Goal: Entertainment & Leisure: Consume media (video, audio)

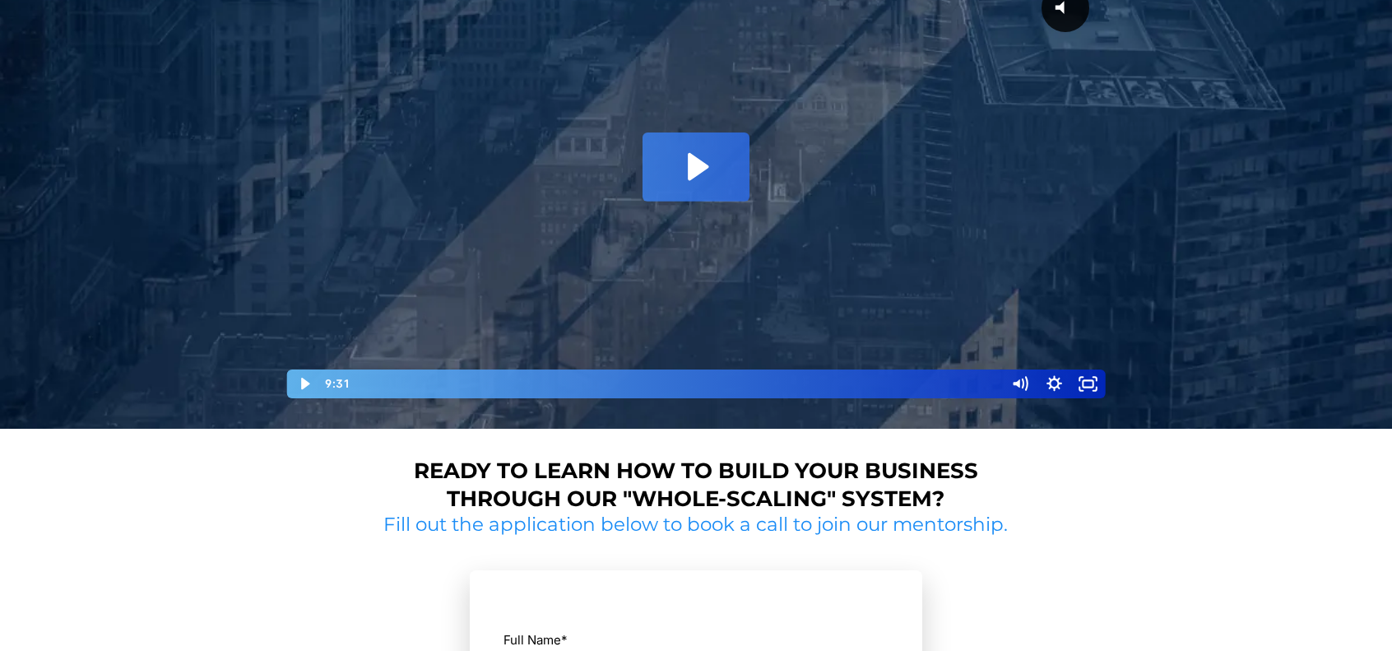
scroll to position [104, 0]
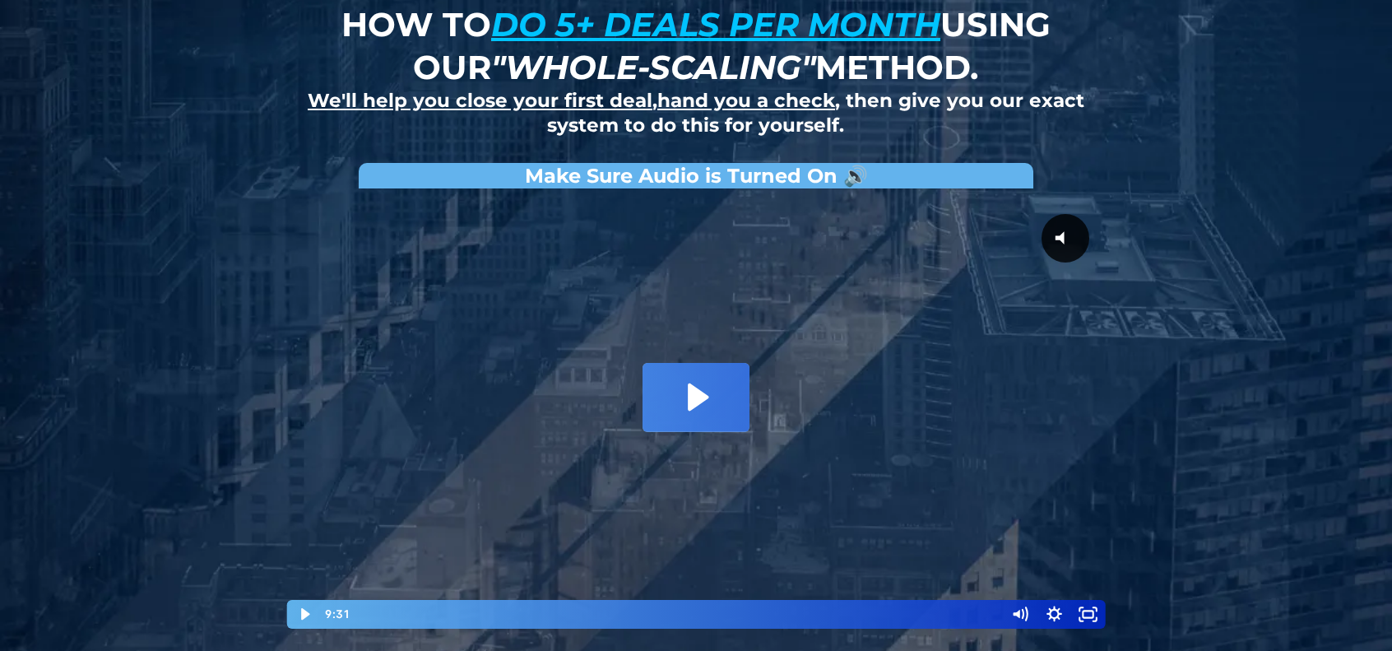
click at [697, 369] on icon "Play Video: David Choi - Whole-Scaling VSL V.2 (short)" at bounding box center [695, 397] width 107 height 68
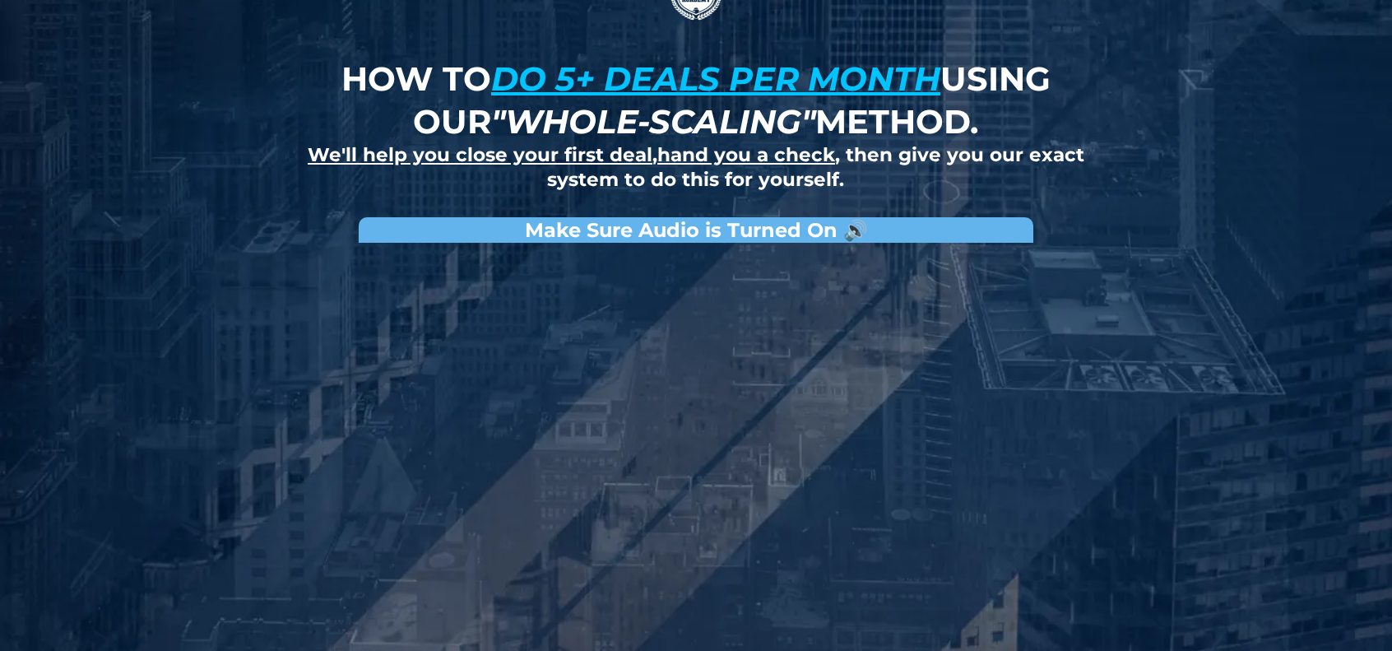
scroll to position [0, 0]
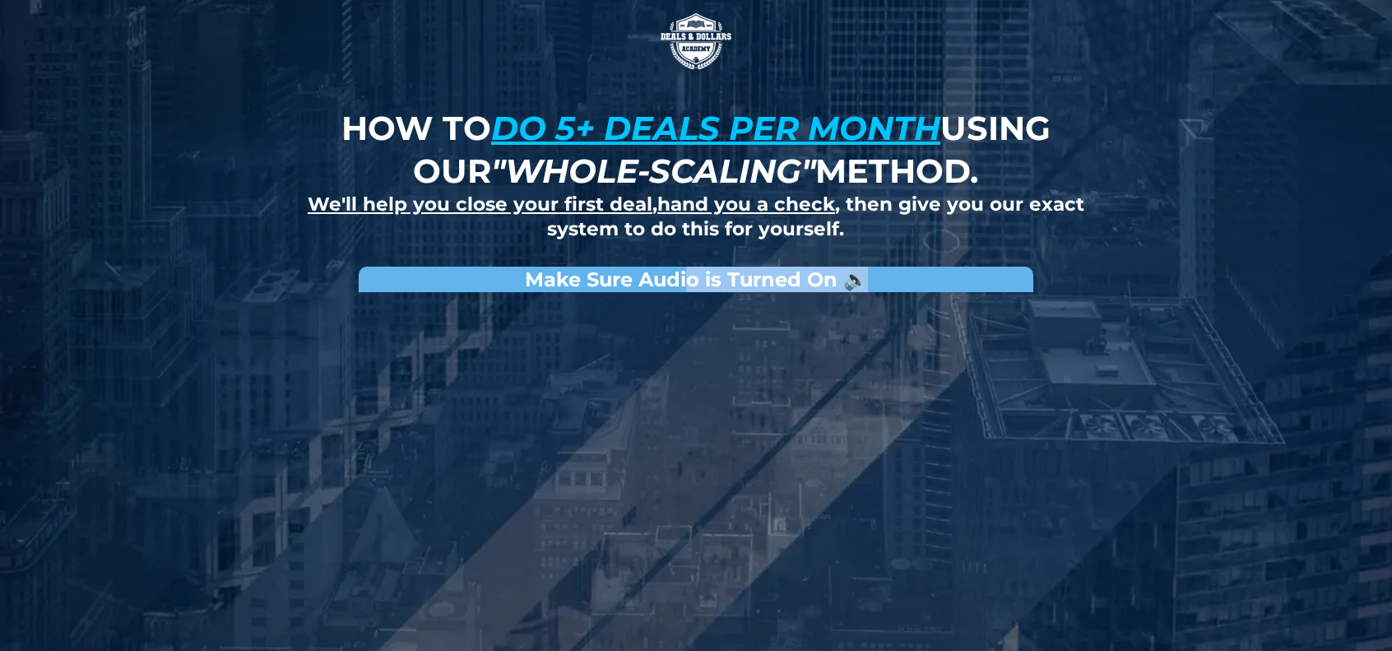
drag, startPoint x: 865, startPoint y: 277, endPoint x: 686, endPoint y: 269, distance: 179.5
click at [686, 269] on strong "Make Sure Audio is Turned On 🔊" at bounding box center [696, 279] width 343 height 24
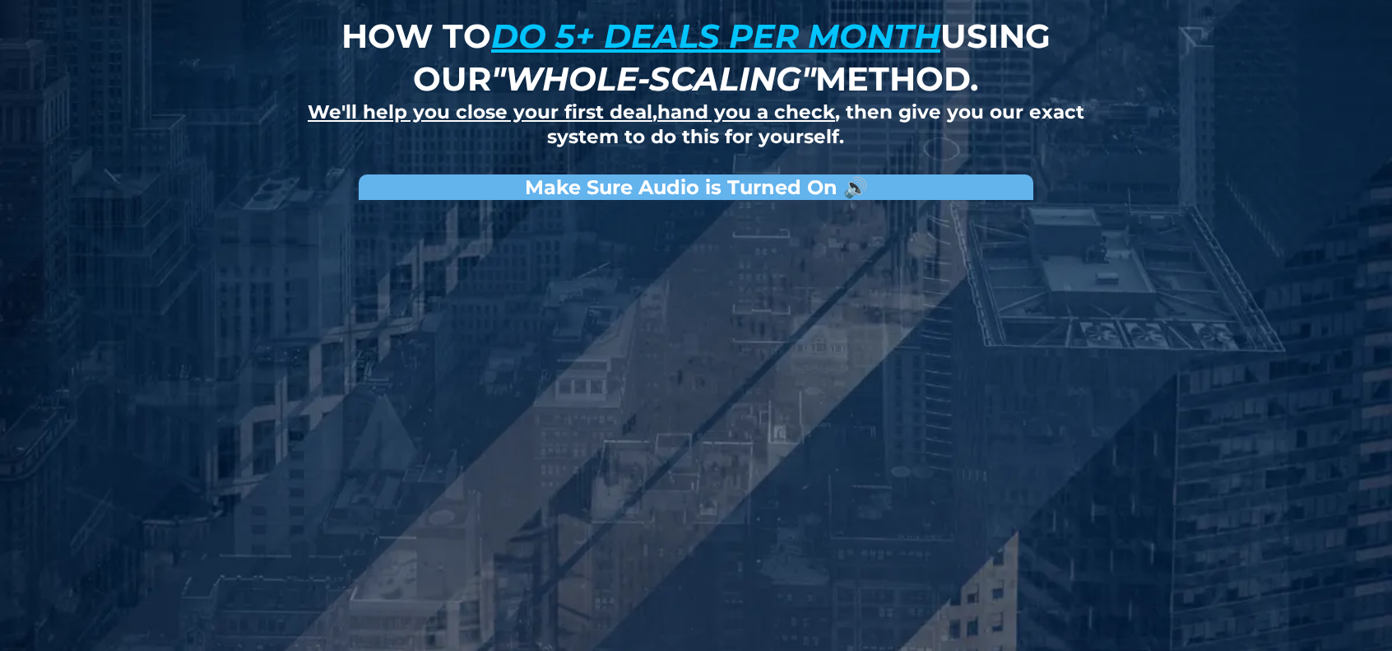
scroll to position [247, 0]
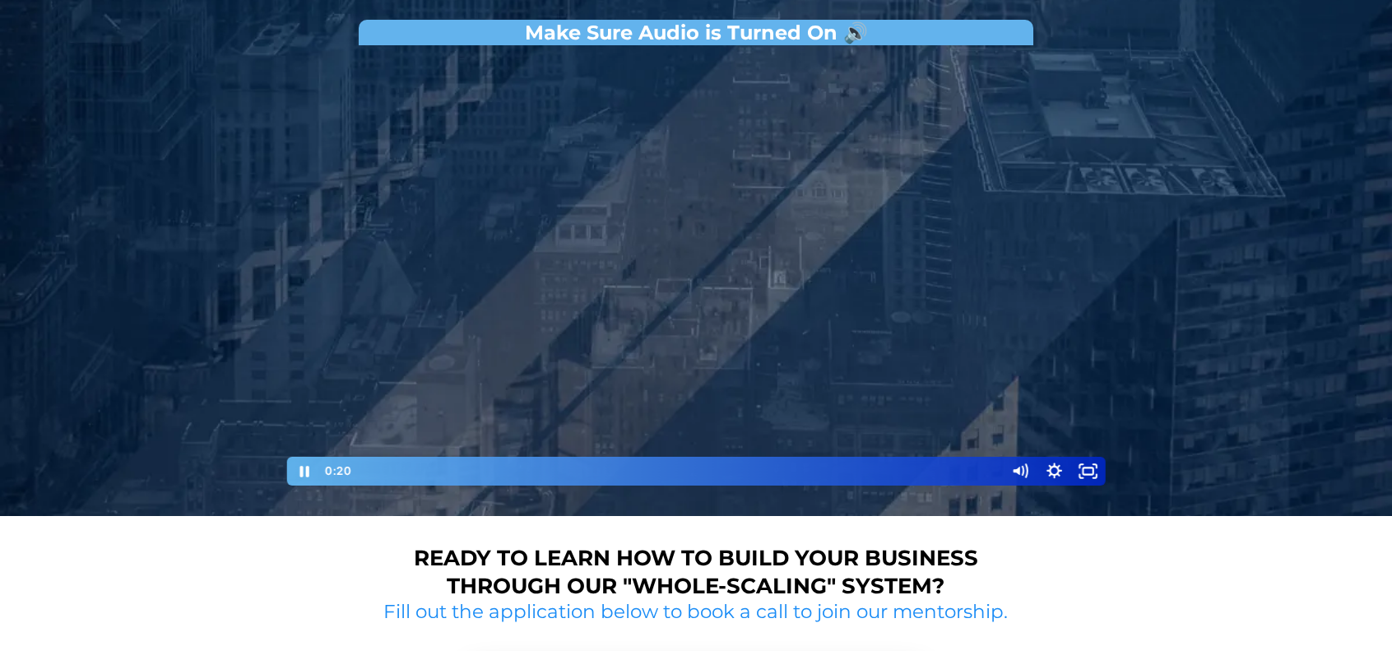
click at [712, 254] on div at bounding box center [696, 269] width 822 height 433
